Goal: Check status: Check status

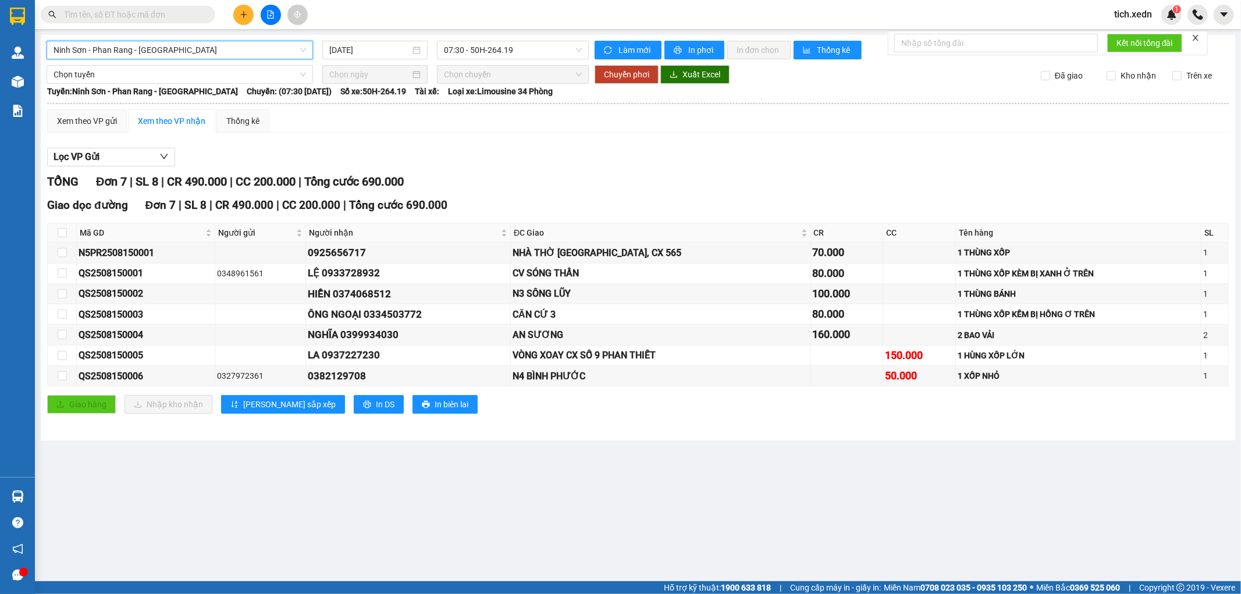
click at [255, 52] on span "Ninh Sơn - Phan Rang - [GEOGRAPHIC_DATA]" at bounding box center [180, 49] width 253 height 17
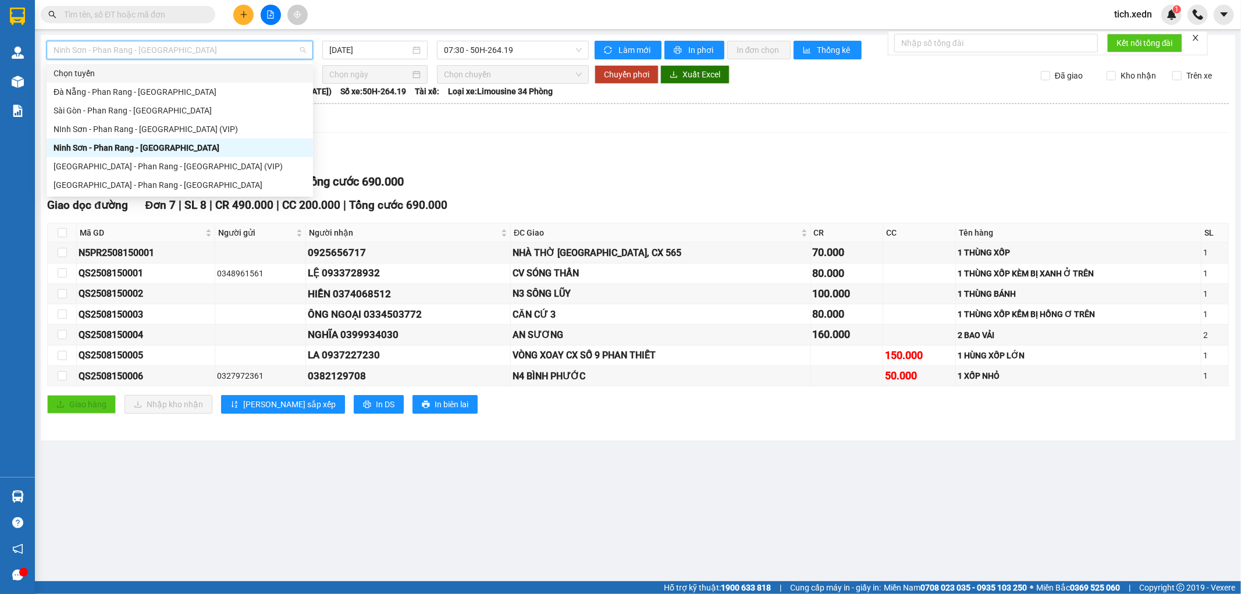
click at [548, 166] on div at bounding box center [638, 166] width 1182 height 1
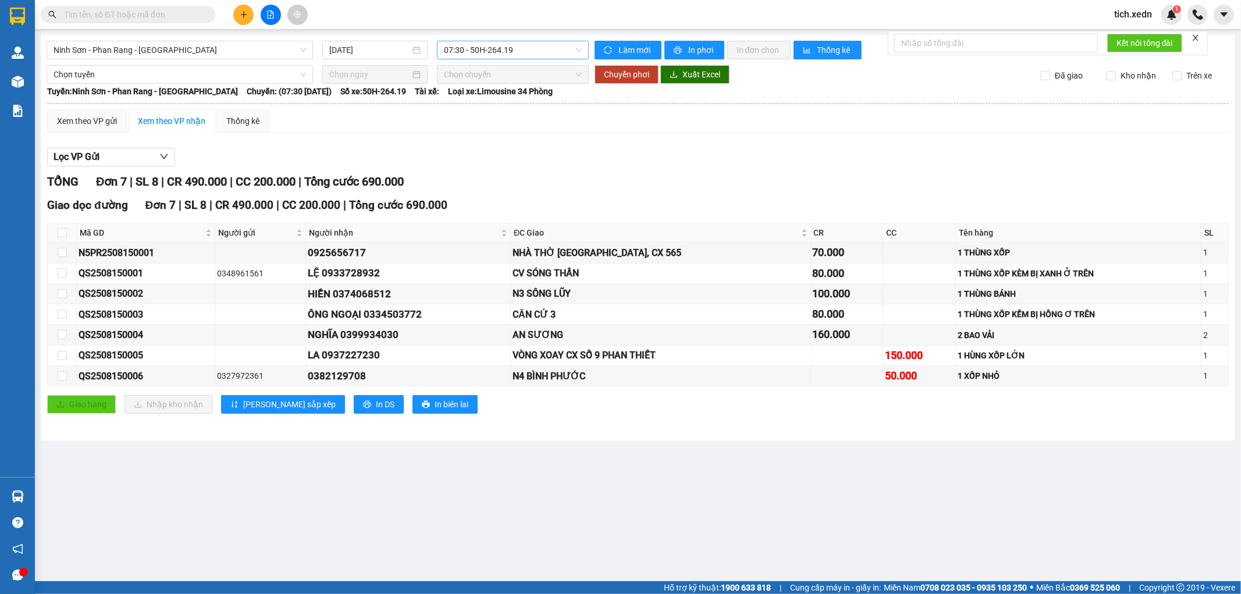
click at [486, 50] on span "07:30 - 50H-264.19" at bounding box center [512, 49] width 137 height 17
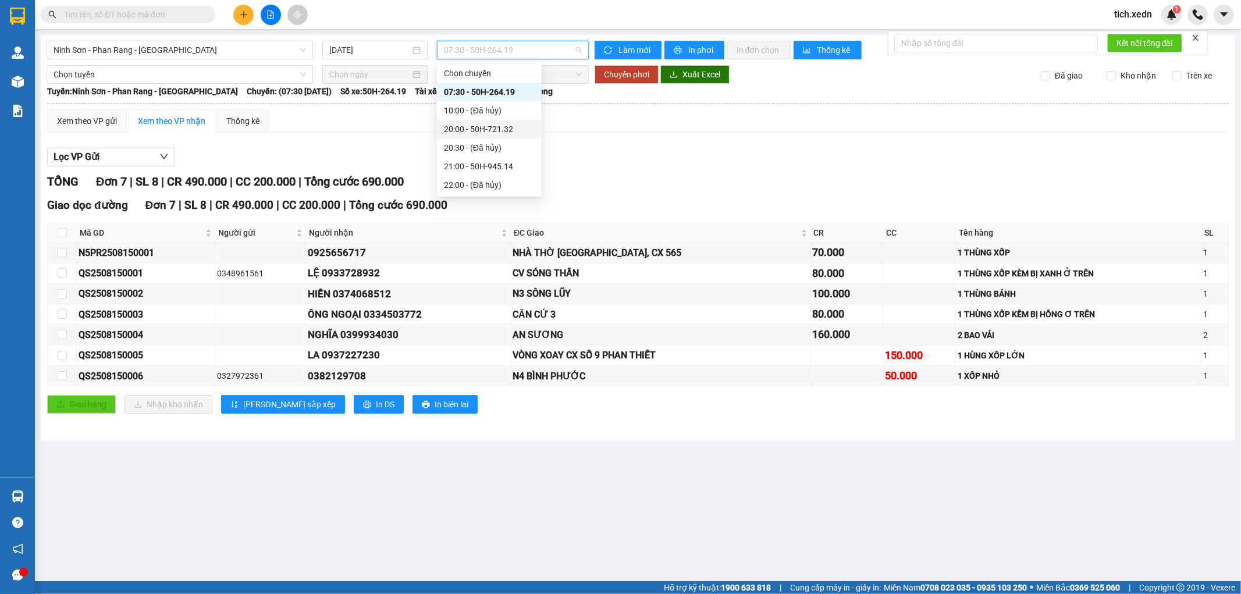
click at [512, 131] on div "20:00 - 50H-721.32" at bounding box center [489, 129] width 91 height 13
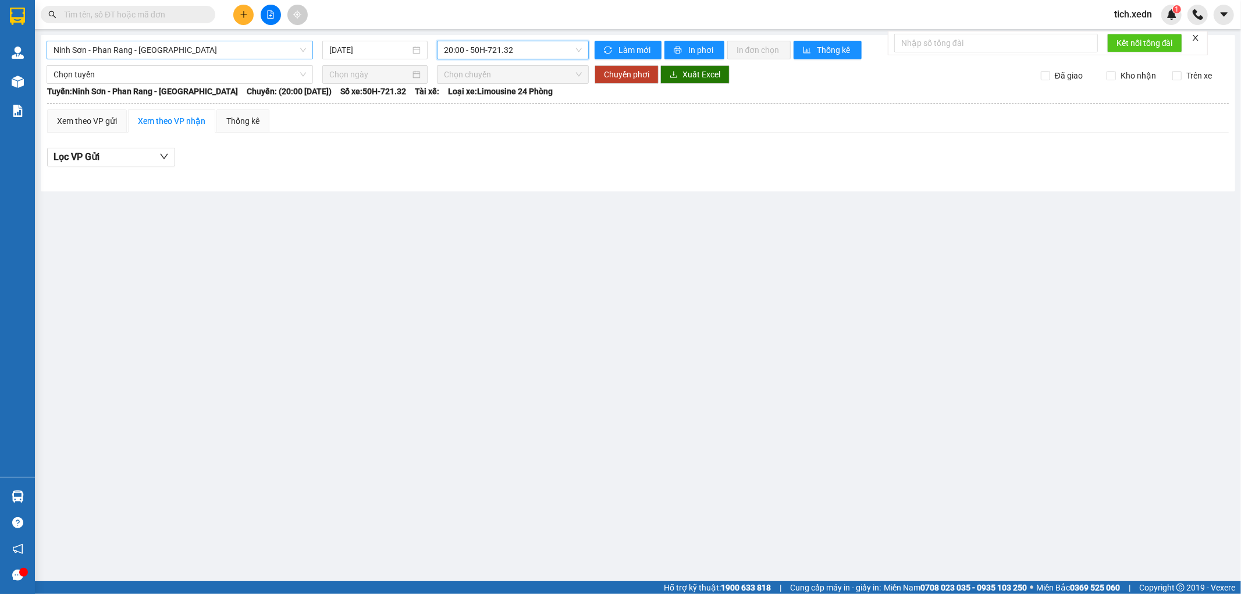
click at [278, 47] on span "Ninh Sơn - Phan Rang - [GEOGRAPHIC_DATA]" at bounding box center [180, 49] width 253 height 17
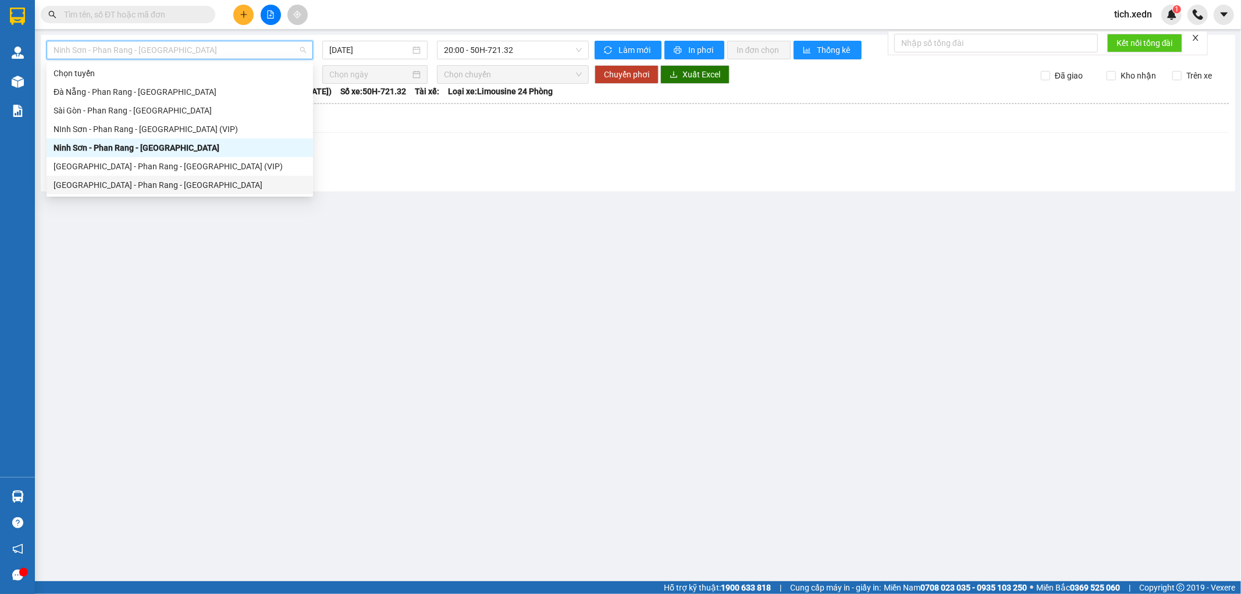
click at [147, 180] on div "[GEOGRAPHIC_DATA] - Phan Rang - [GEOGRAPHIC_DATA]" at bounding box center [180, 185] width 253 height 13
type input "[DATE]"
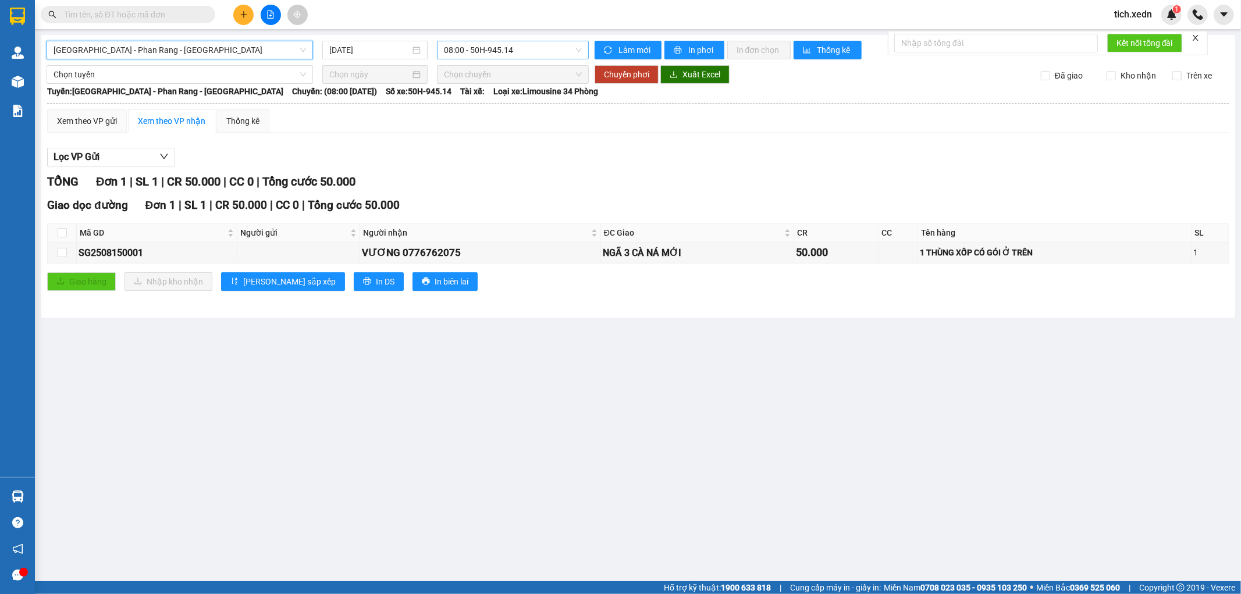
click at [500, 51] on span "08:00 - 50H-945.14" at bounding box center [512, 49] width 137 height 17
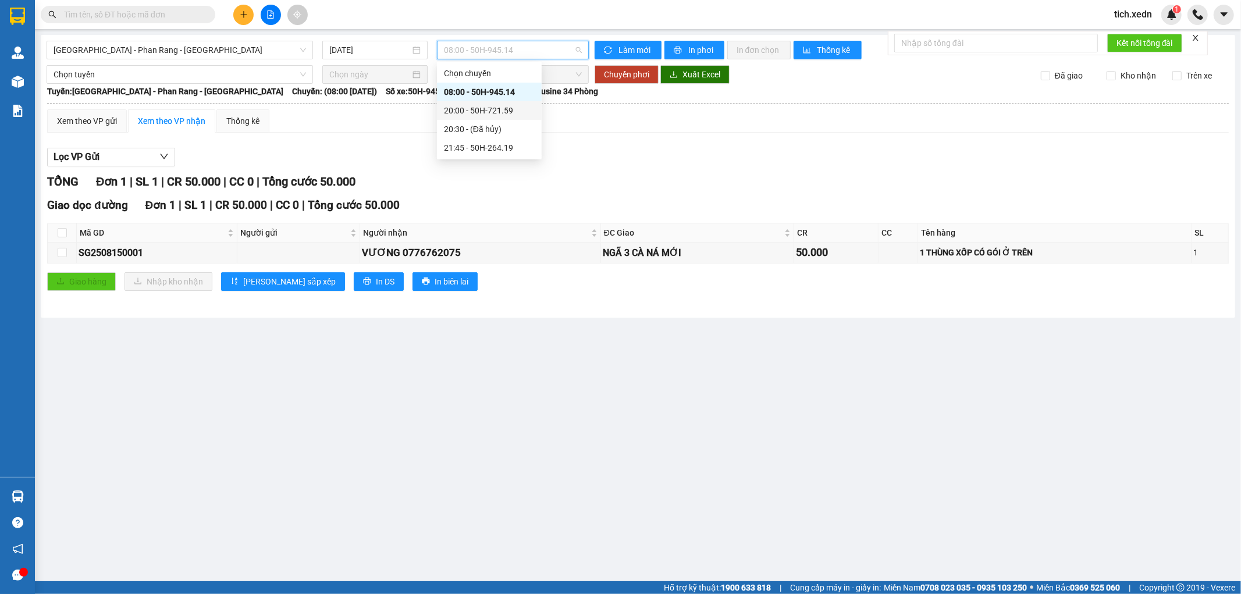
click at [507, 118] on div "20:00 - 50H-721.59" at bounding box center [489, 110] width 105 height 19
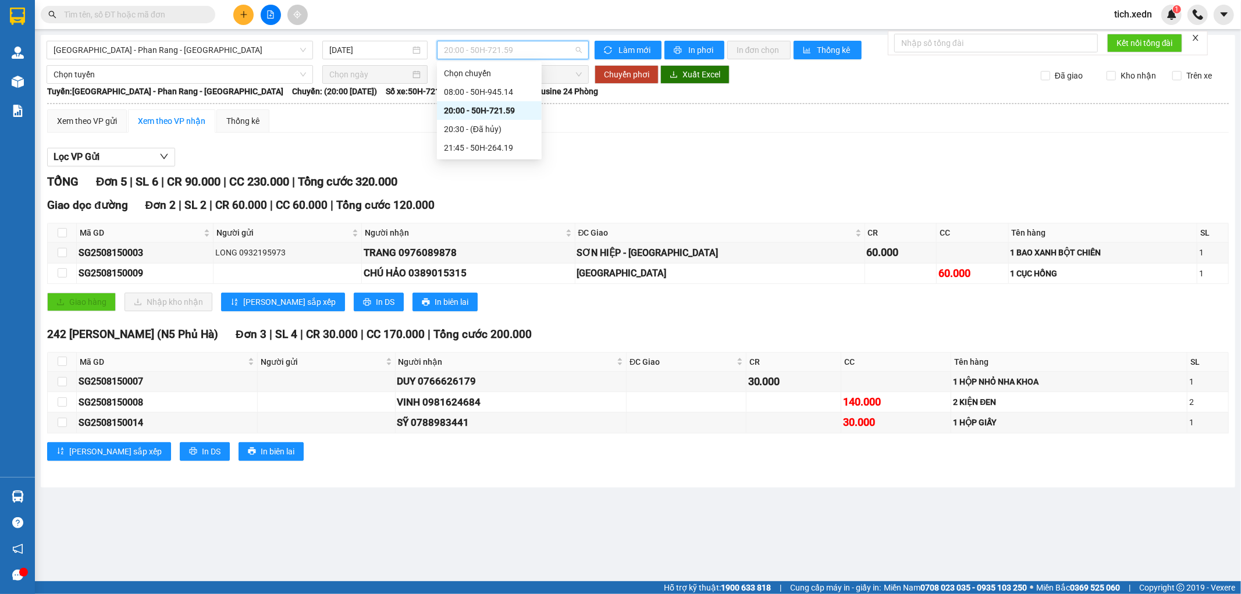
click at [476, 55] on span "20:00 - 50H-721.59" at bounding box center [512, 49] width 137 height 17
click at [483, 157] on body "Kết quả tìm kiếm ( 0 ) Bộ lọc No Data tich.xedn 1 Quản Lý Quản lý khách hàng mớ…" at bounding box center [620, 297] width 1241 height 594
click at [514, 54] on span "20:00 - 50H-721.59" at bounding box center [512, 49] width 137 height 17
click at [476, 148] on div "21:45 - 50H-264.19" at bounding box center [489, 147] width 91 height 13
